Goal: Task Accomplishment & Management: Use online tool/utility

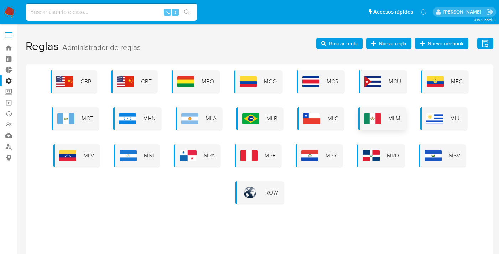
click at [391, 116] on span "MLM" at bounding box center [394, 119] width 12 height 8
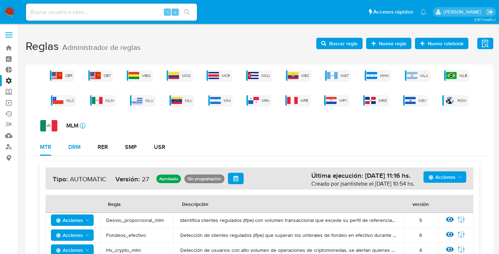
click at [80, 147] on div "DRM" at bounding box center [74, 147] width 12 height 6
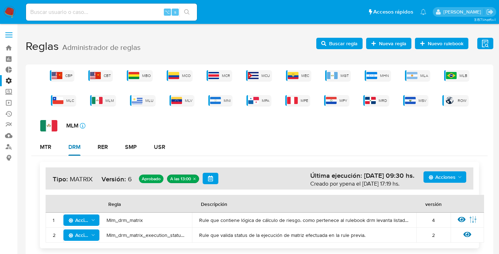
click at [74, 146] on div "DRM" at bounding box center [74, 147] width 12 height 6
click at [348, 45] on span "Buscar regla" at bounding box center [343, 43] width 28 height 11
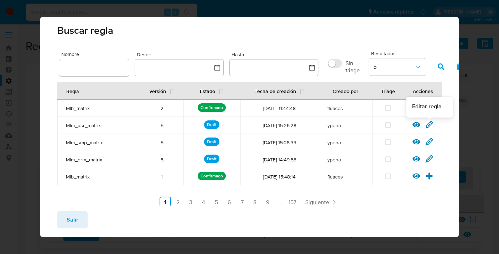
click at [429, 126] on icon at bounding box center [429, 124] width 7 height 7
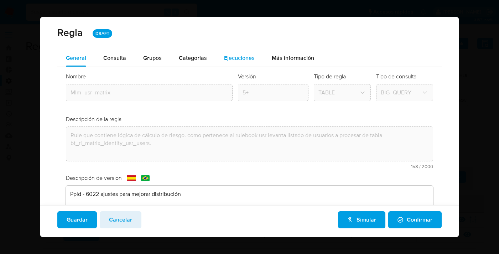
click at [234, 58] on span "Ejecuciones" at bounding box center [239, 58] width 31 height 8
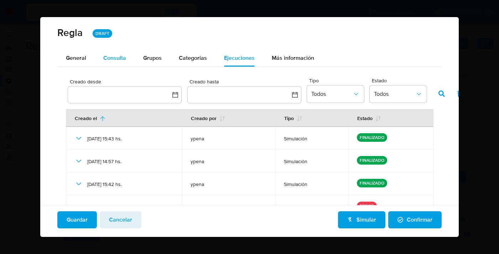
click at [123, 57] on span "Consulta" at bounding box center [114, 58] width 23 height 8
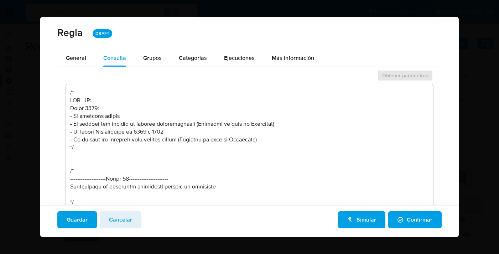
click at [317, 127] on textarea at bounding box center [249, 161] width 367 height 154
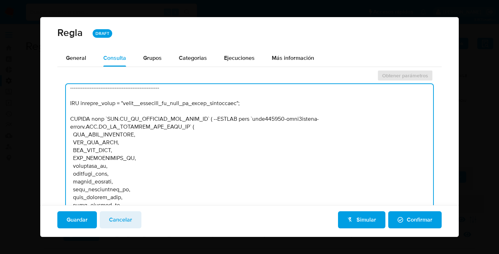
scroll to position [19540, 0]
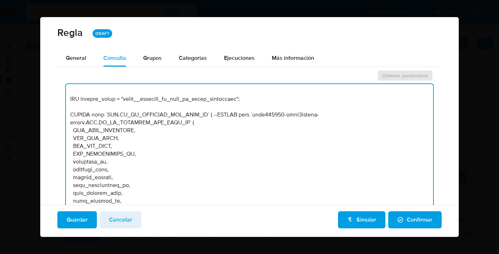
click at [239, 177] on textarea at bounding box center [249, 161] width 367 height 154
